Goal: Entertainment & Leisure: Consume media (video, audio)

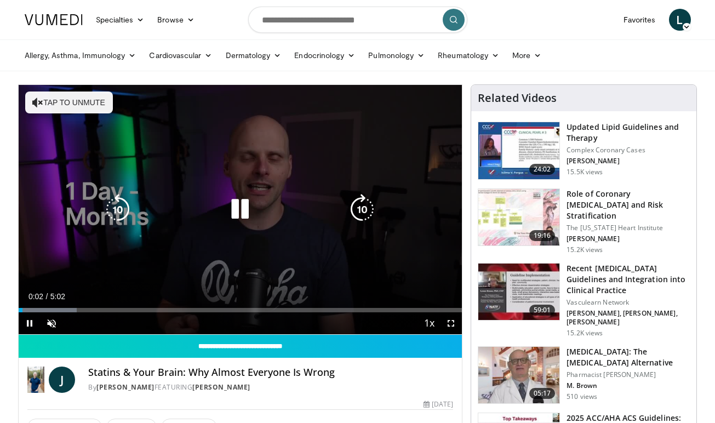
click at [84, 106] on button "Tap to unmute" at bounding box center [69, 103] width 88 height 22
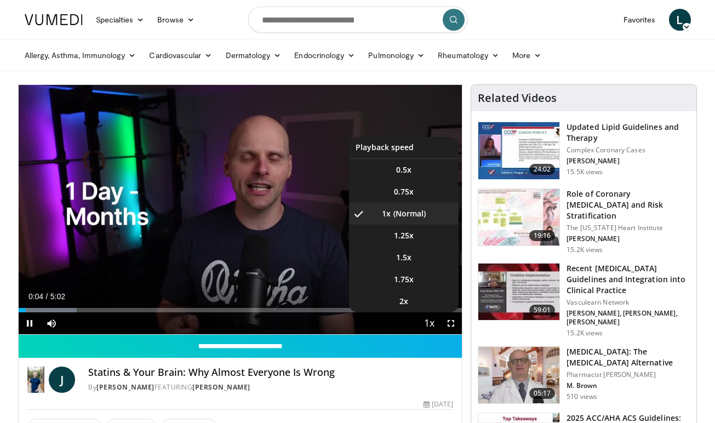
click at [426, 326] on span "Video Player" at bounding box center [429, 324] width 15 height 22
click at [430, 321] on span "Video Player" at bounding box center [429, 324] width 15 height 22
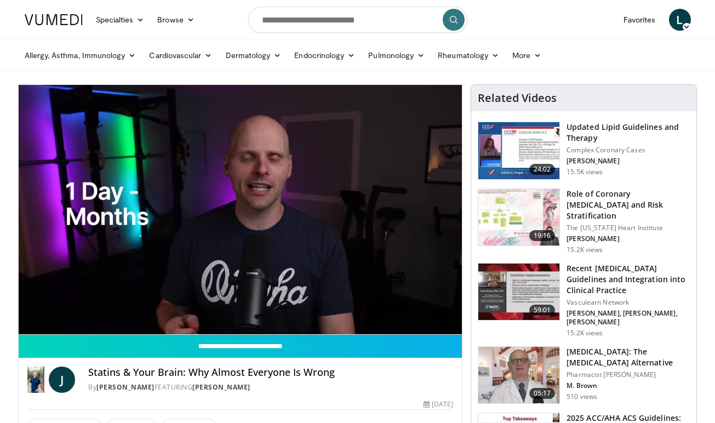
click at [430, 321] on video-js "**********" at bounding box center [241, 210] width 444 height 250
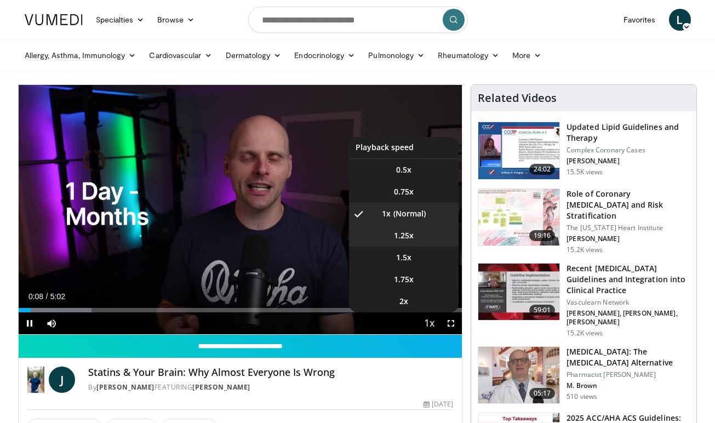
click at [412, 240] on span "1.25x" at bounding box center [404, 235] width 20 height 11
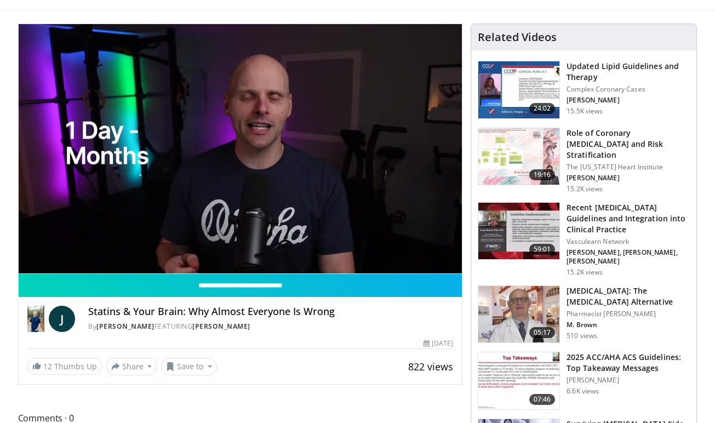
scroll to position [60, 0]
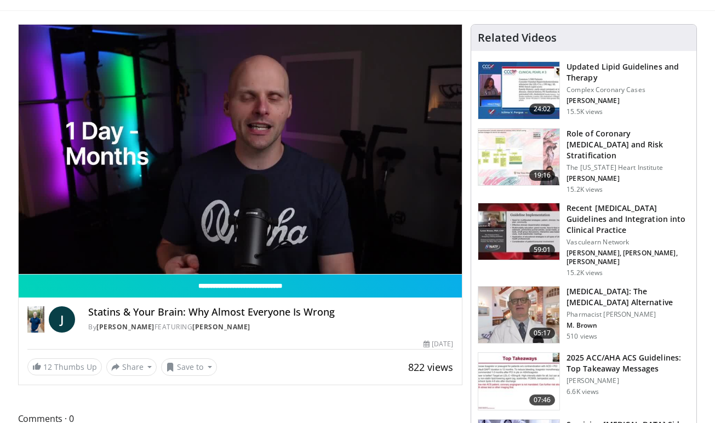
click at [521, 295] on img at bounding box center [519, 315] width 81 height 57
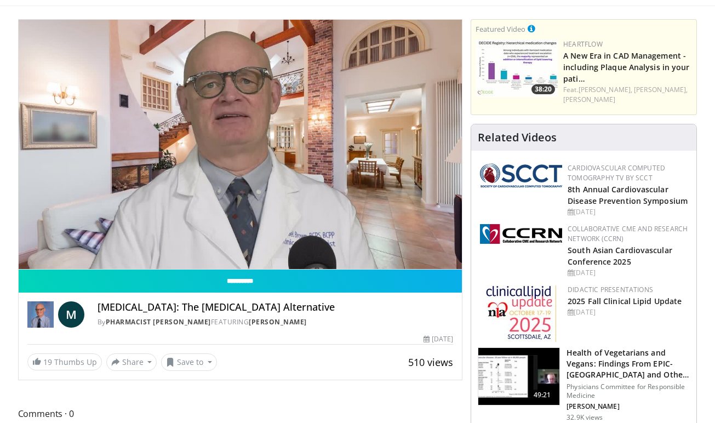
scroll to position [63, 0]
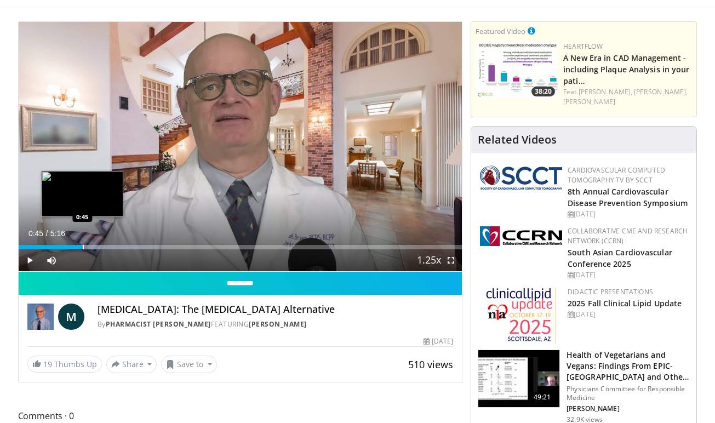
click at [83, 246] on div "Progress Bar" at bounding box center [83, 247] width 1 height 4
